Goal: Task Accomplishment & Management: Manage account settings

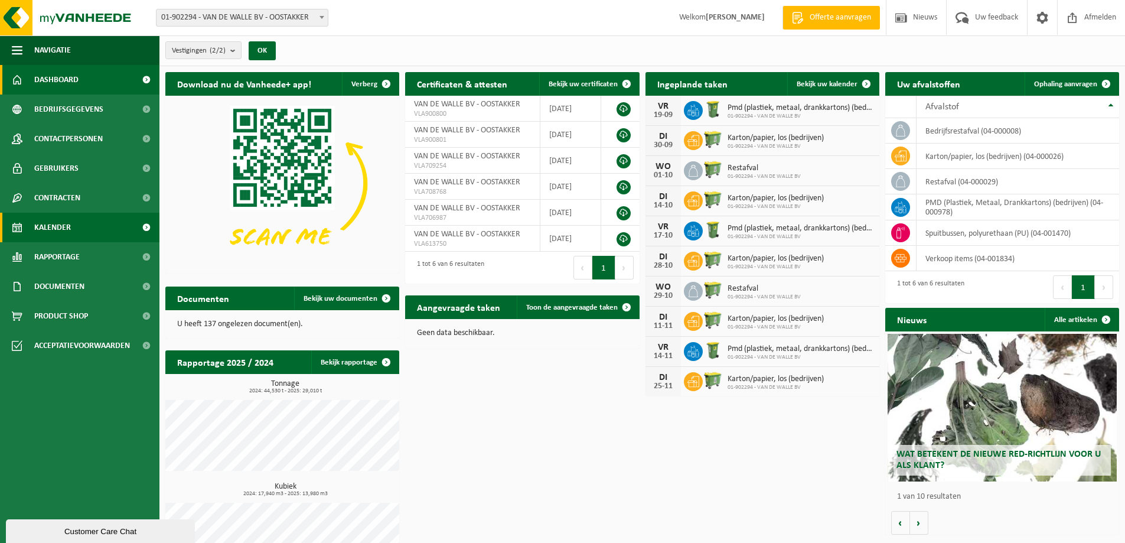
click at [76, 223] on link "Kalender" at bounding box center [79, 228] width 159 height 30
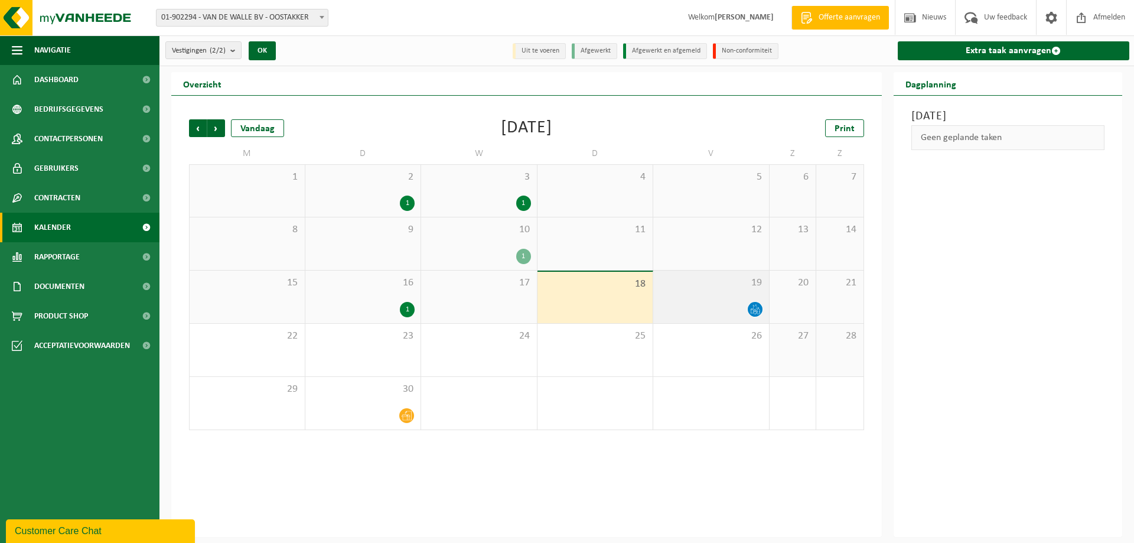
click at [715, 304] on div at bounding box center [711, 309] width 104 height 16
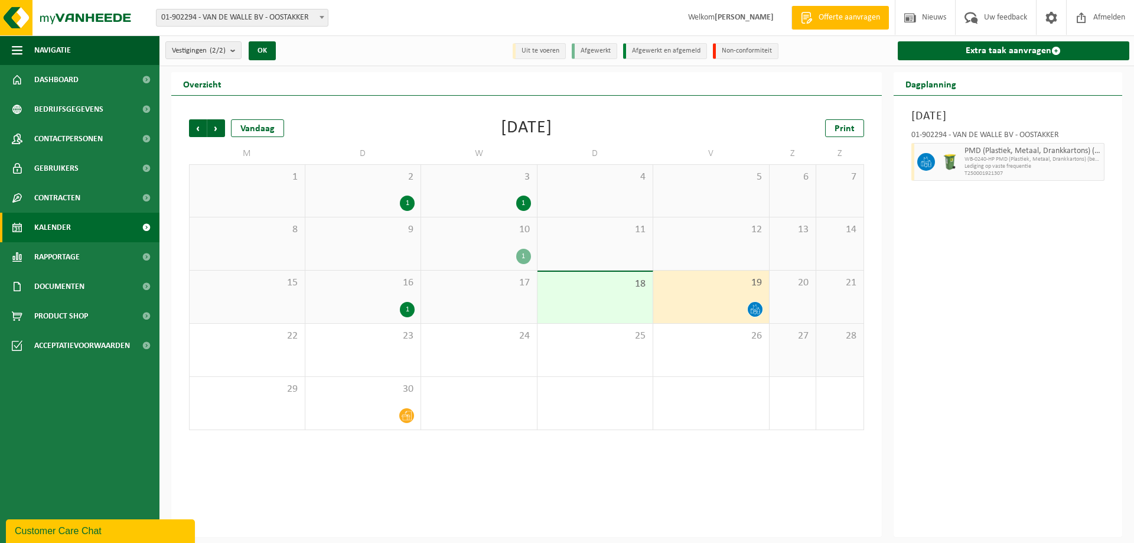
click at [1017, 156] on span "WB-0240-HP PMD (Plastiek, Metaal, Drankkartons) (bedrijven)" at bounding box center [1033, 159] width 137 height 7
click at [923, 164] on icon at bounding box center [926, 162] width 11 height 11
click at [1018, 163] on span "Lediging op vaste frequentie" at bounding box center [1033, 166] width 137 height 7
click at [1092, 157] on span "WB-0240-HP PMD (Plastiek, Metaal, Drankkartons) (bedrijven)" at bounding box center [1033, 159] width 137 height 7
click at [1007, 168] on span "Lediging op vaste frequentie" at bounding box center [1033, 166] width 137 height 7
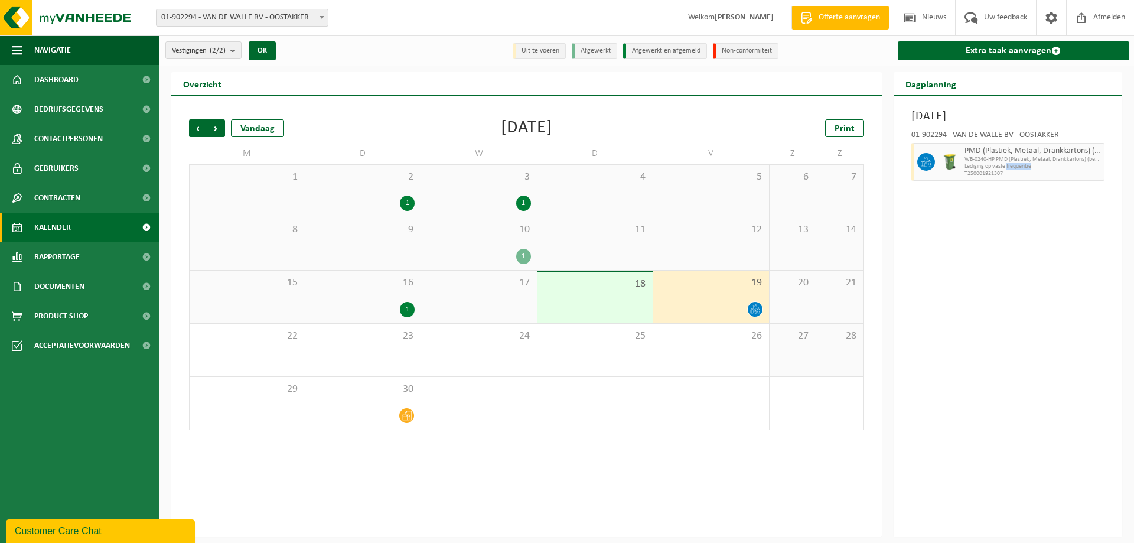
click at [1007, 168] on span "Lediging op vaste frequentie" at bounding box center [1033, 166] width 137 height 7
click at [494, 240] on div "10 1" at bounding box center [479, 243] width 116 height 53
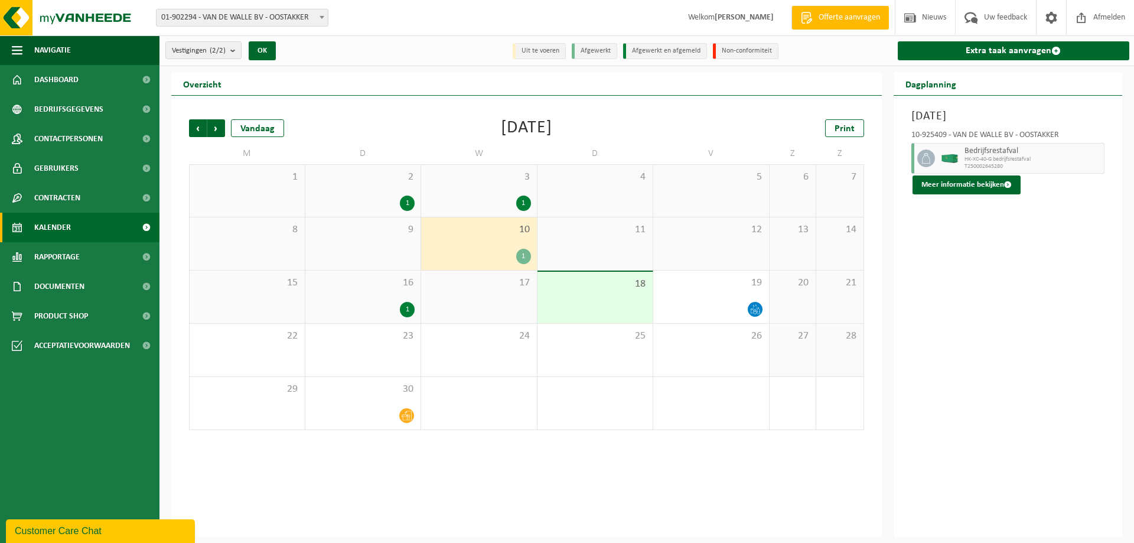
click at [977, 159] on span "HK-XC-40-G bedrijfsrestafval" at bounding box center [1033, 159] width 137 height 7
click at [757, 295] on div "19" at bounding box center [711, 297] width 116 height 53
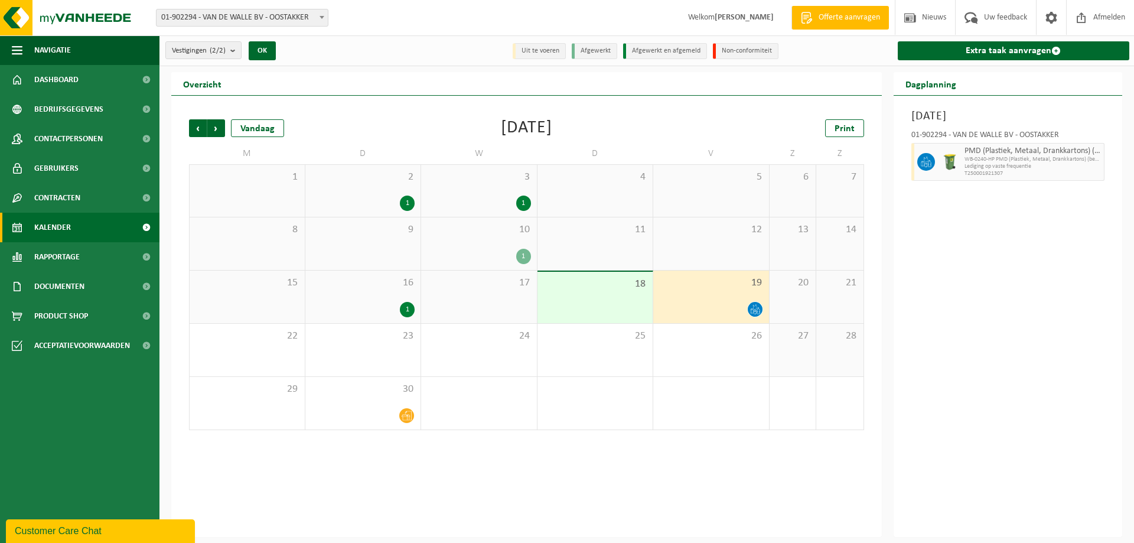
click at [929, 164] on icon at bounding box center [929, 164] width 3 height 6
click at [1075, 156] on span "WB-0240-HP PMD (Plastiek, Metaal, Drankkartons) (bedrijven)" at bounding box center [1033, 159] width 137 height 7
click at [707, 299] on div "19" at bounding box center [711, 297] width 116 height 53
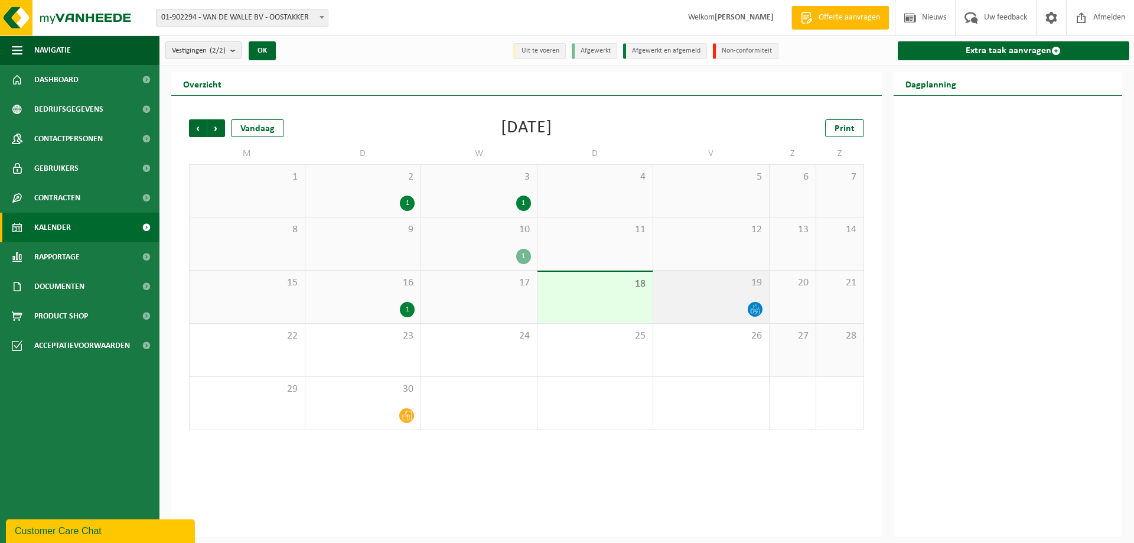
click at [727, 295] on div "19" at bounding box center [711, 297] width 116 height 53
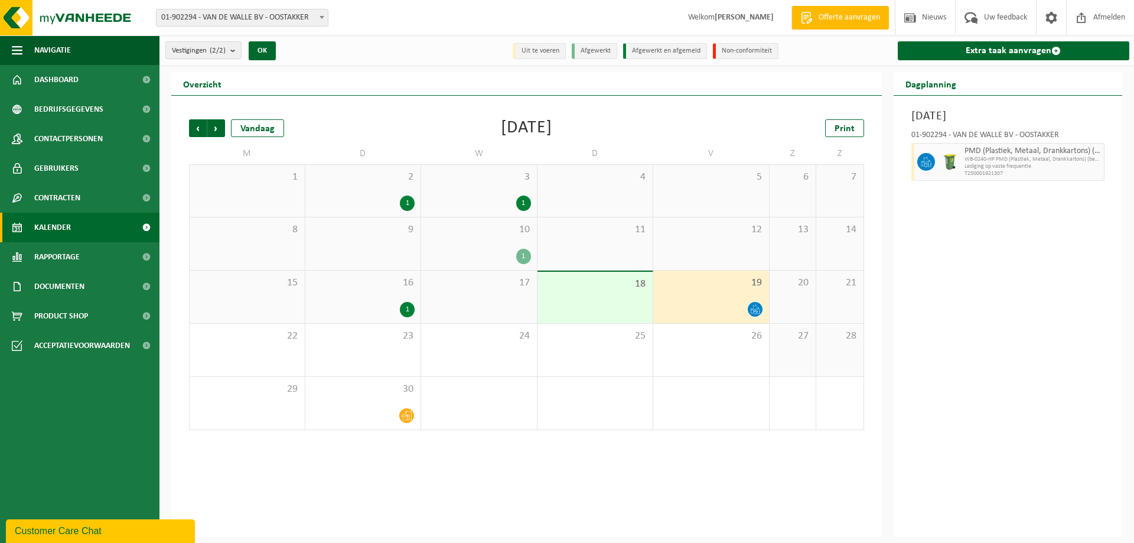
click at [930, 165] on icon at bounding box center [926, 162] width 11 height 11
click at [951, 160] on img at bounding box center [950, 162] width 18 height 18
click at [1084, 164] on span "Lediging op vaste frequentie" at bounding box center [1033, 166] width 137 height 7
click at [402, 408] on div at bounding box center [363, 416] width 104 height 16
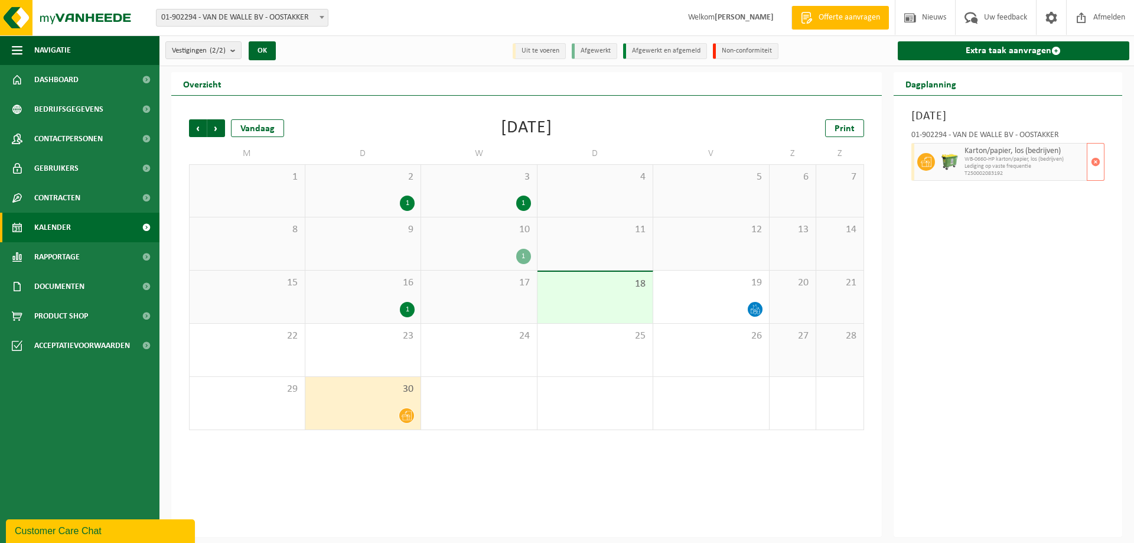
click at [1011, 167] on span "Lediging op vaste frequentie" at bounding box center [1025, 166] width 120 height 7
click at [741, 298] on div "19" at bounding box center [711, 297] width 116 height 53
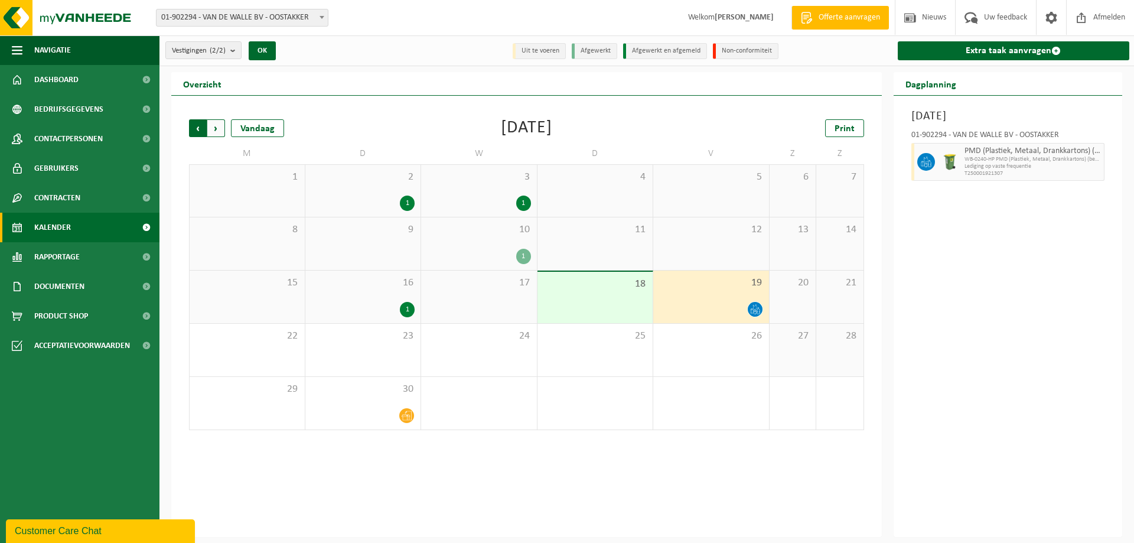
click at [211, 128] on span "Volgende" at bounding box center [216, 128] width 18 height 18
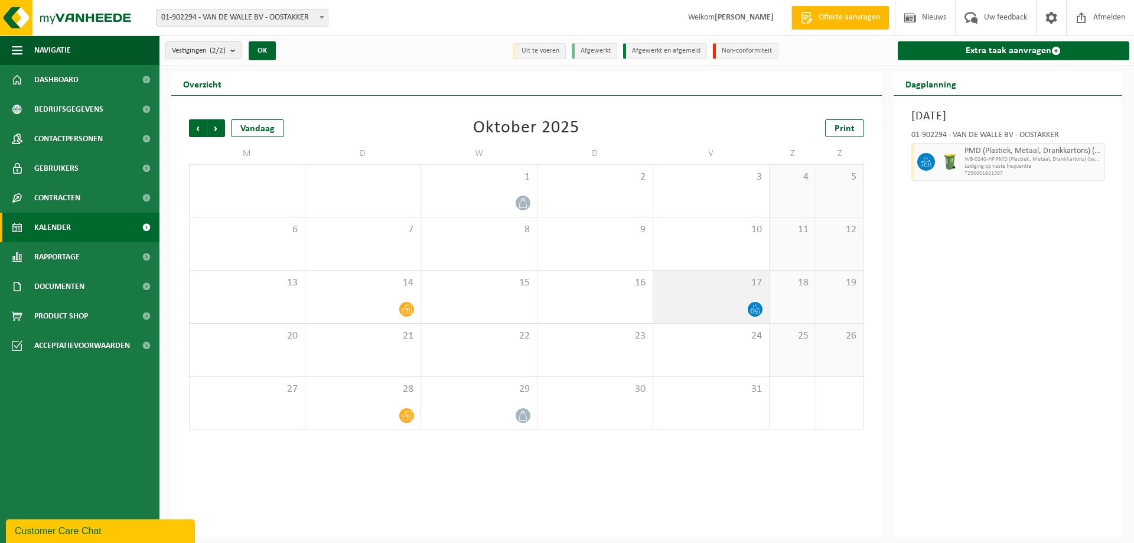
click at [737, 291] on div "17" at bounding box center [711, 297] width 116 height 53
click at [1096, 164] on span "button" at bounding box center [1095, 162] width 9 height 24
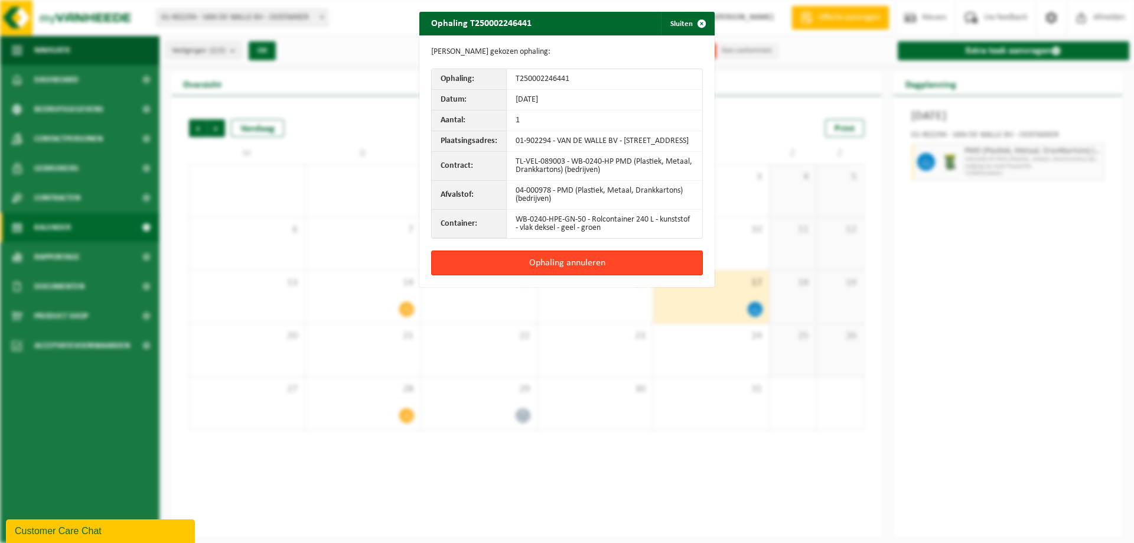
click at [652, 275] on button "Ophaling annuleren" at bounding box center [567, 262] width 272 height 25
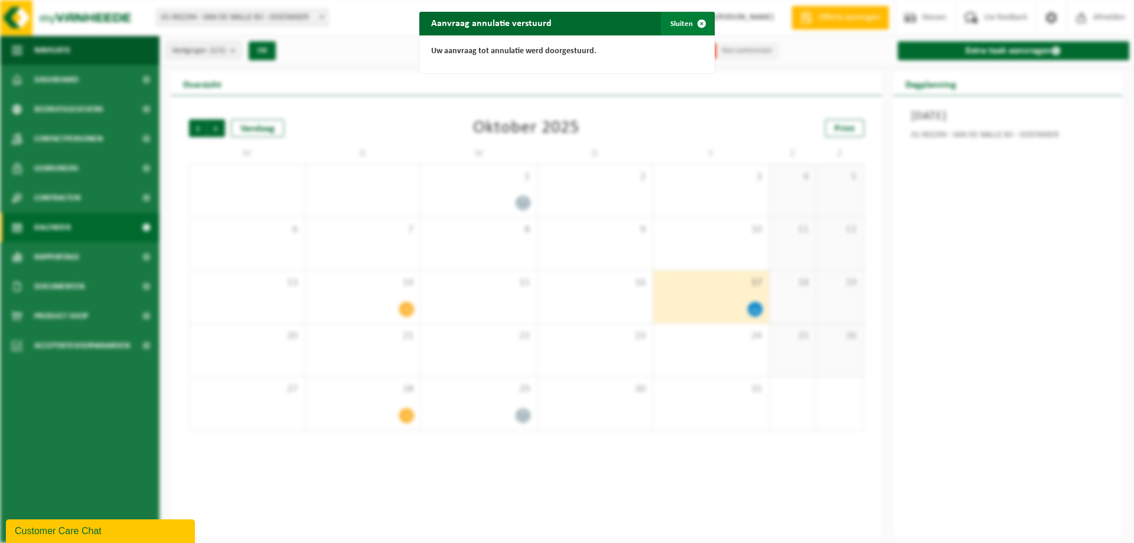
click at [691, 28] on span "button" at bounding box center [702, 24] width 24 height 24
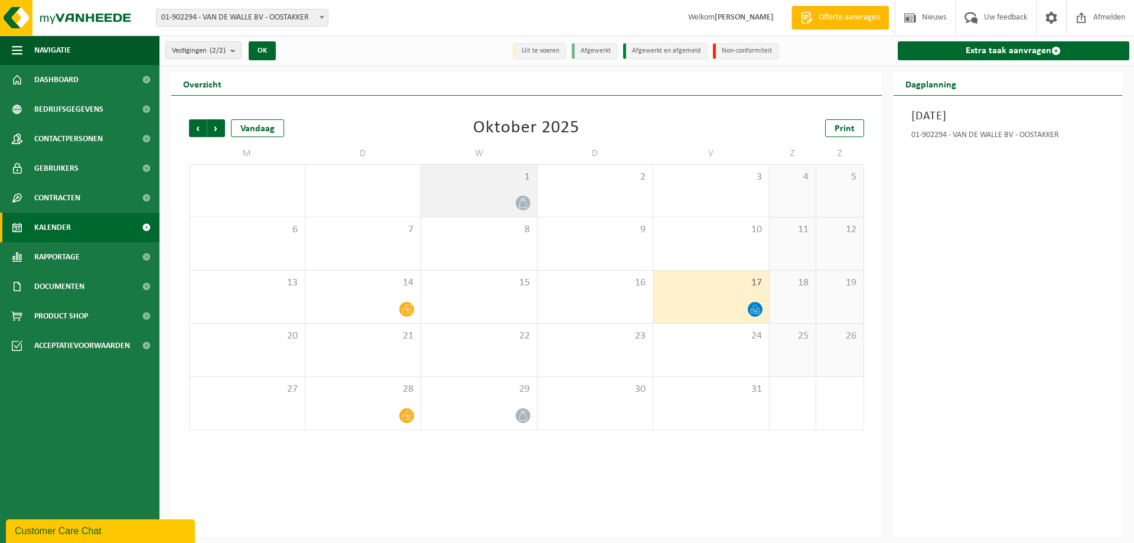
click at [513, 185] on div "1" at bounding box center [479, 191] width 116 height 52
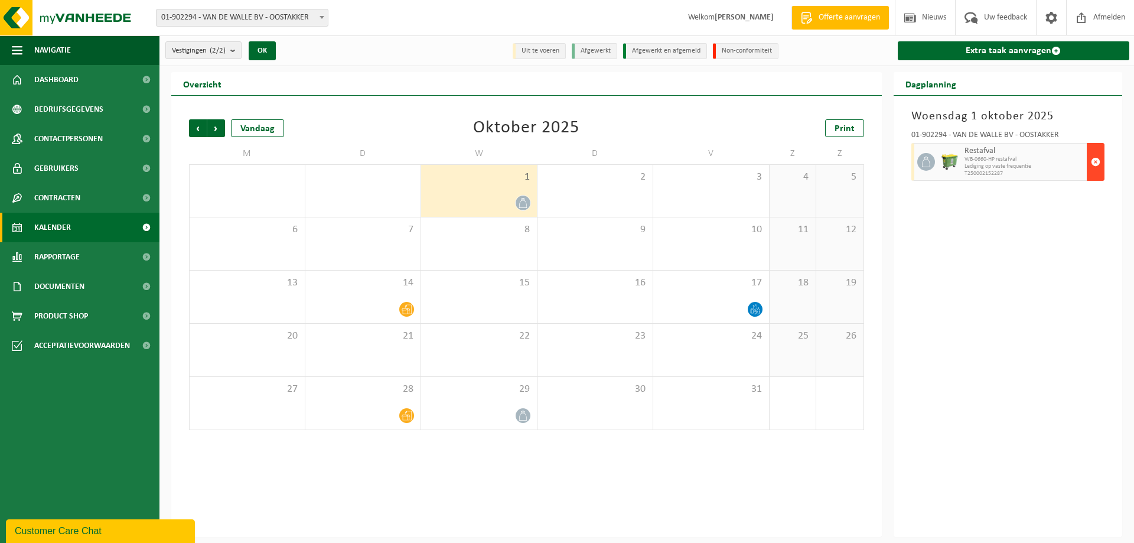
click at [1093, 163] on span "button" at bounding box center [1095, 162] width 9 height 24
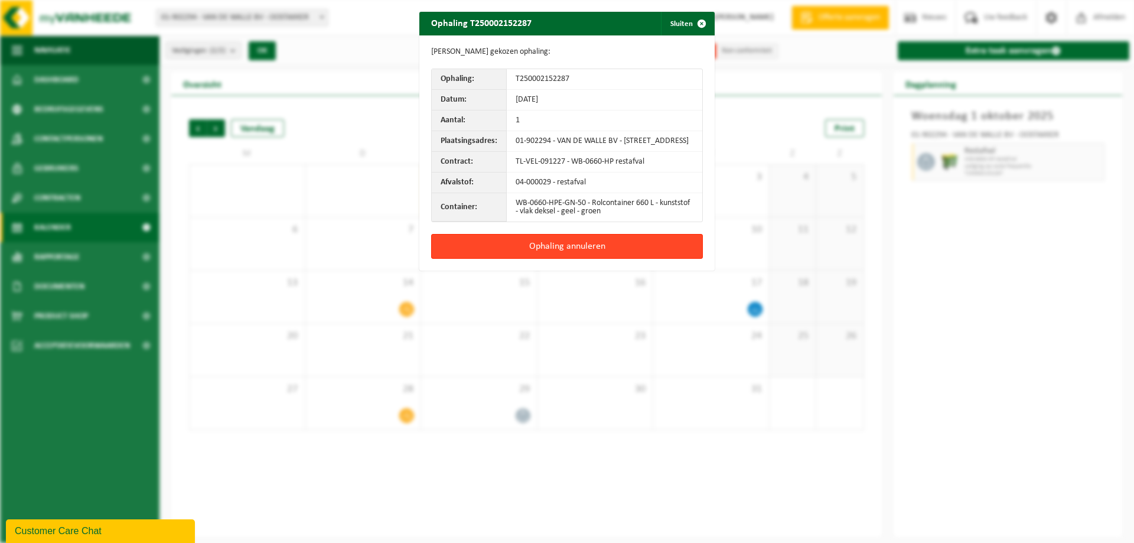
click at [604, 259] on button "Ophaling annuleren" at bounding box center [567, 246] width 272 height 25
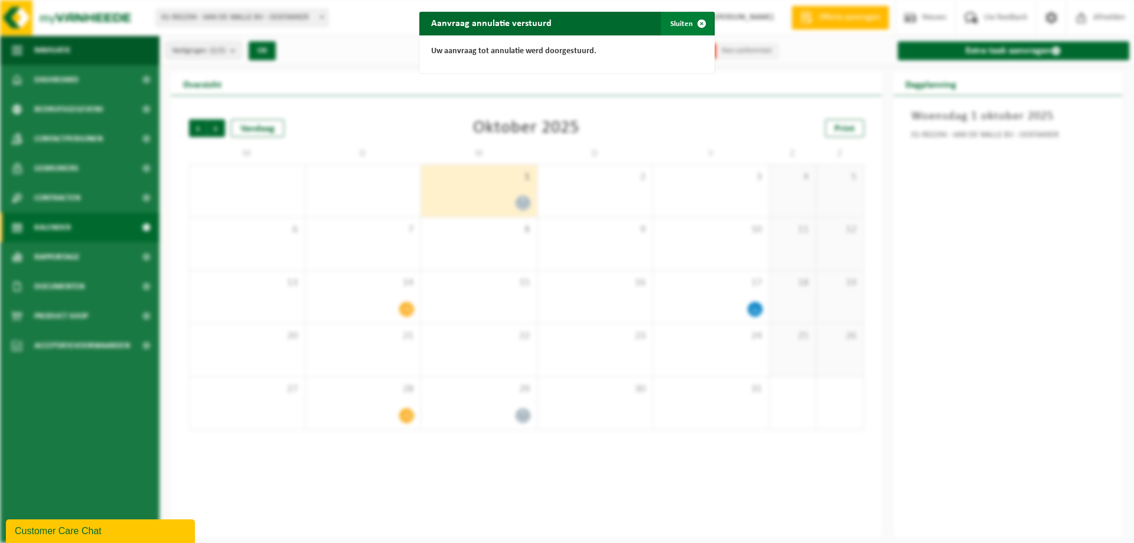
click at [682, 25] on button "Sluiten" at bounding box center [687, 24] width 53 height 24
